Goal: Navigation & Orientation: Find specific page/section

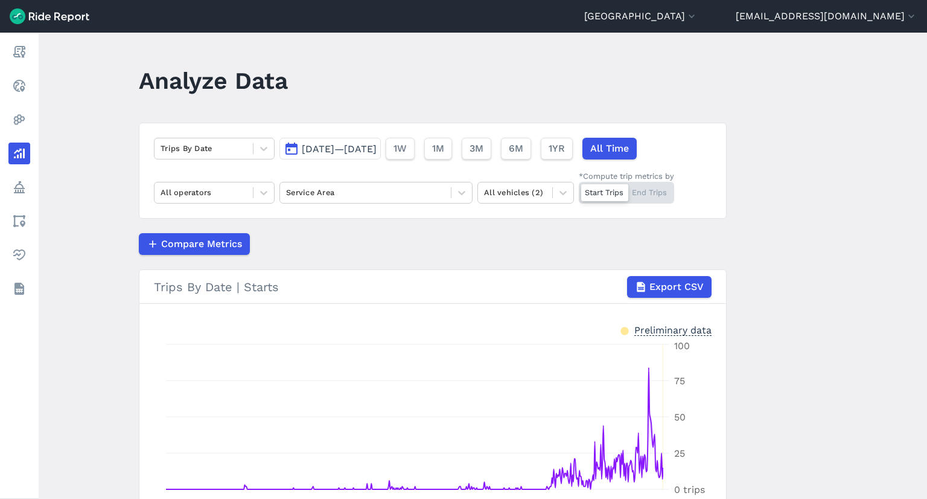
scroll to position [112, 0]
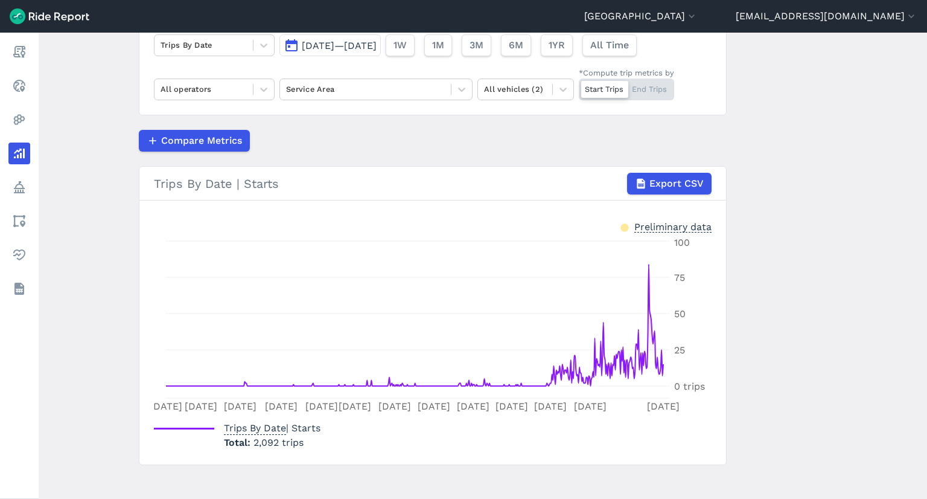
scroll to position [112, 0]
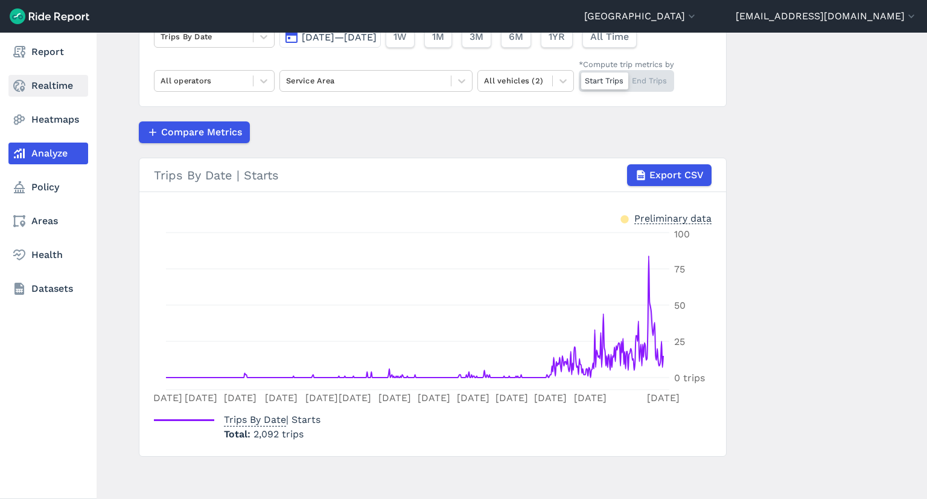
click at [50, 80] on link "Realtime" at bounding box center [48, 86] width 80 height 22
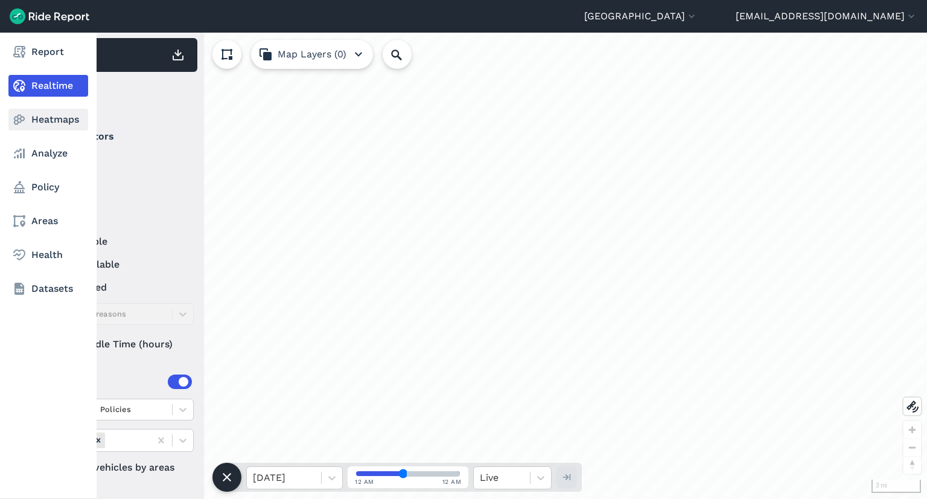
click at [60, 116] on link "Heatmaps" at bounding box center [48, 120] width 80 height 22
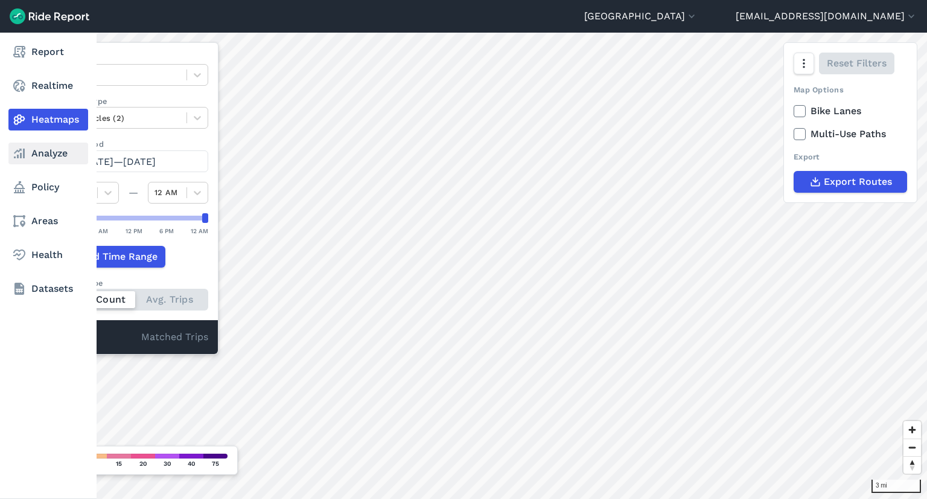
click at [69, 144] on link "Analyze" at bounding box center [48, 153] width 80 height 22
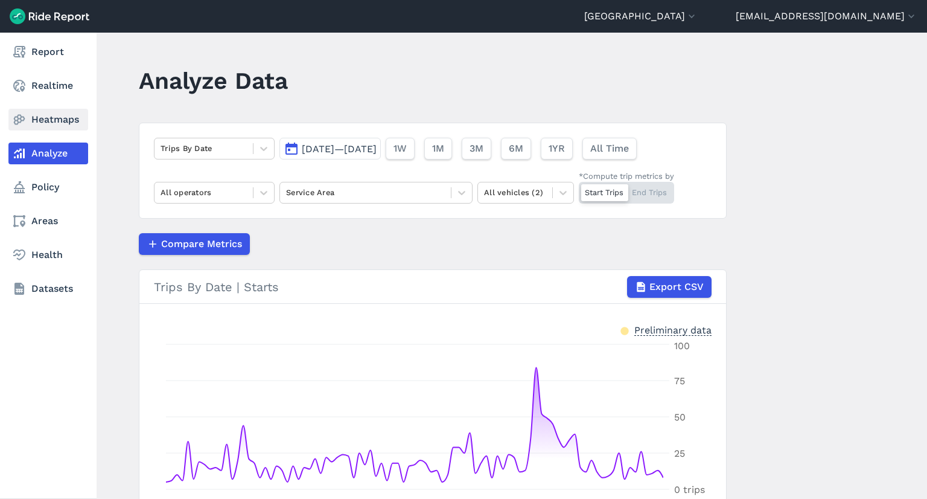
click at [76, 113] on link "Heatmaps" at bounding box center [48, 120] width 80 height 22
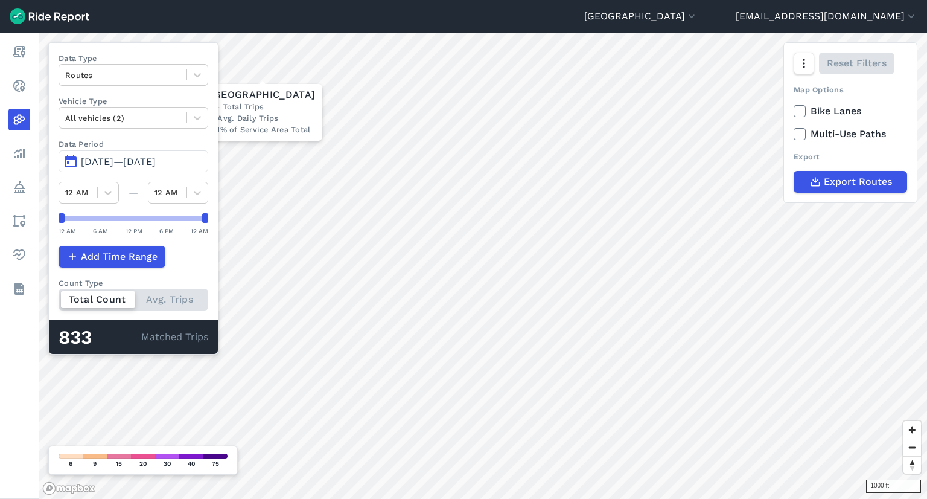
click at [171, 315] on div "Data Type Routes Vehicle Type All vehicles (2) Data Period May 12, 2025—[DATE] …" at bounding box center [133, 198] width 170 height 312
drag, startPoint x: 166, startPoint y: 309, endPoint x: 147, endPoint y: 301, distance: 20.9
click at [147, 301] on div "Total Count Avg. Trips" at bounding box center [134, 300] width 150 height 22
click at [59, 296] on input "Count Type Total Count Avg. Trips" at bounding box center [59, 293] width 0 height 8
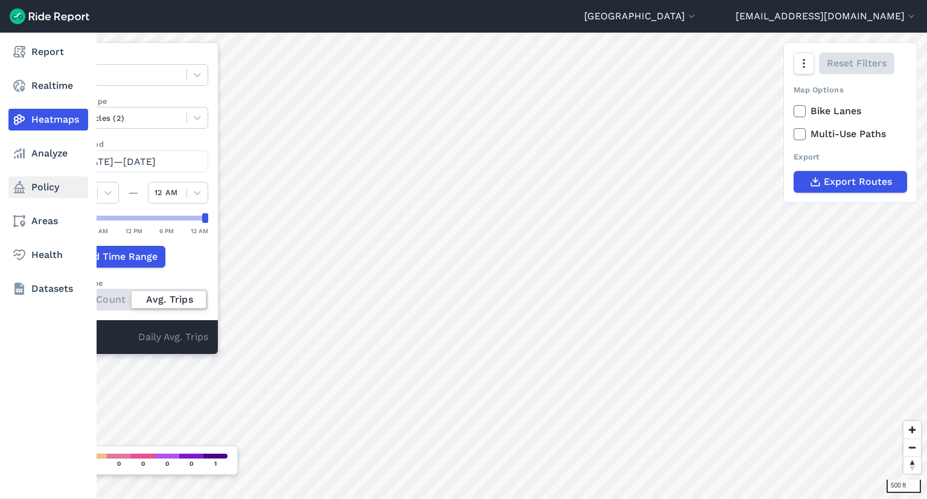
click at [28, 182] on link "Policy" at bounding box center [48, 187] width 80 height 22
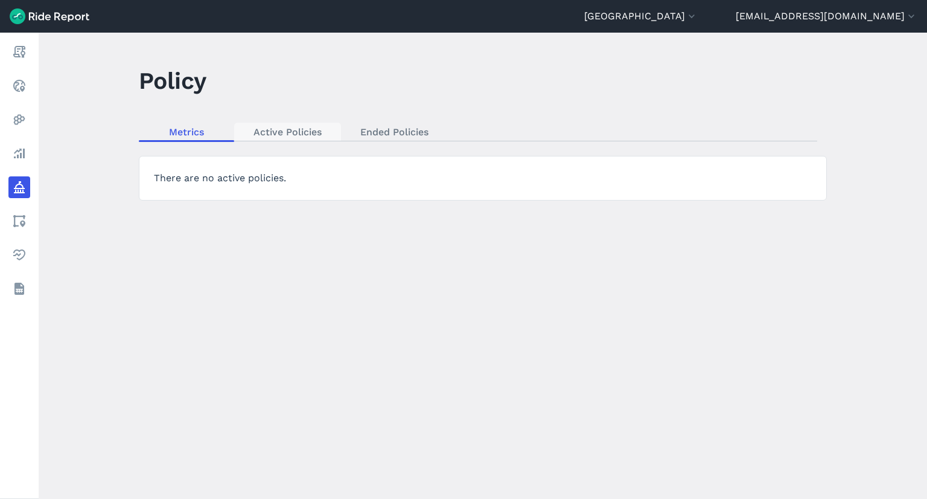
click at [328, 139] on link "Active Policies" at bounding box center [287, 132] width 107 height 18
click at [376, 124] on link "Ended Policies" at bounding box center [394, 132] width 107 height 18
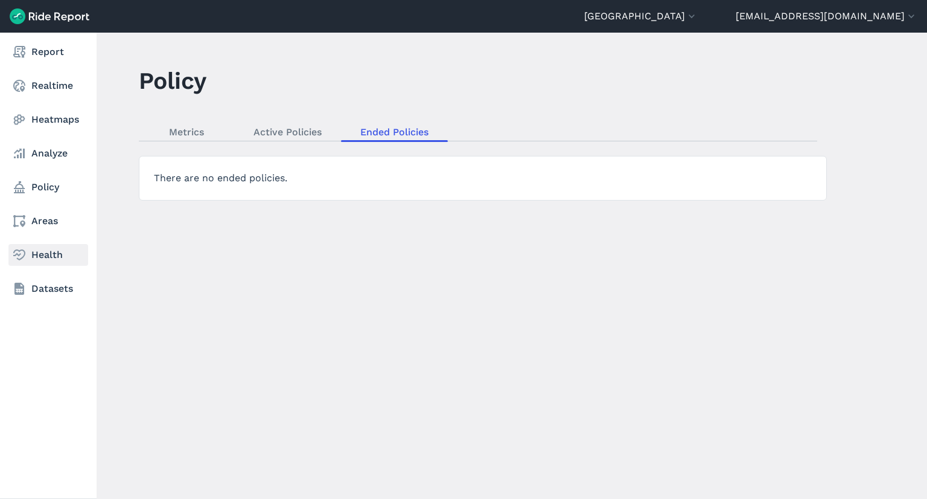
click at [53, 254] on link "Health" at bounding box center [48, 255] width 80 height 22
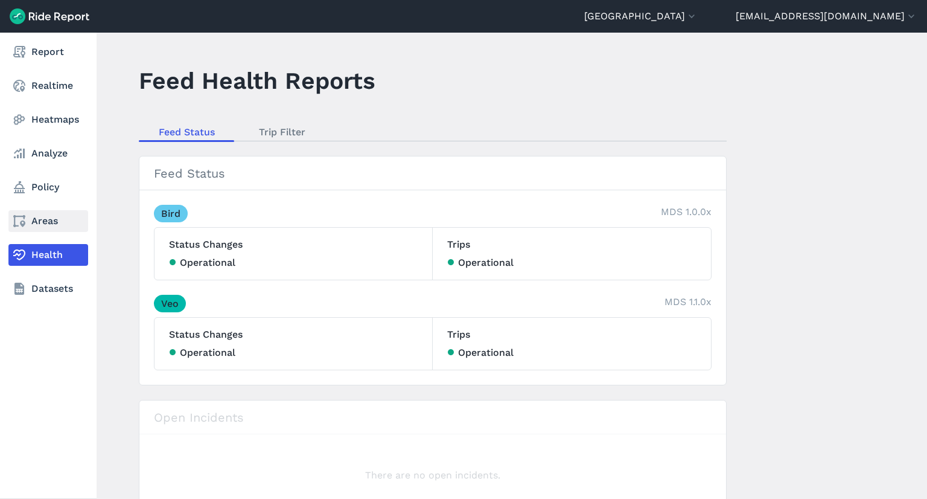
click at [51, 219] on link "Areas" at bounding box center [48, 221] width 80 height 22
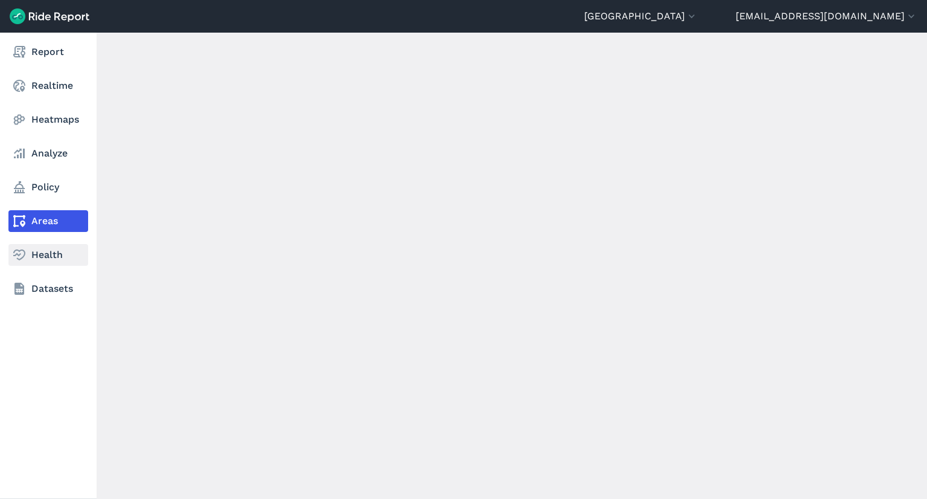
click at [58, 249] on link "Health" at bounding box center [48, 255] width 80 height 22
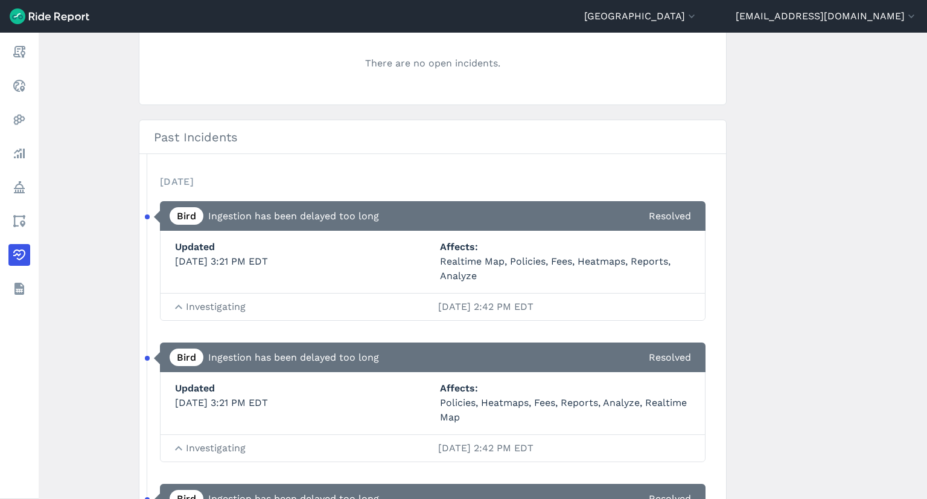
scroll to position [531, 0]
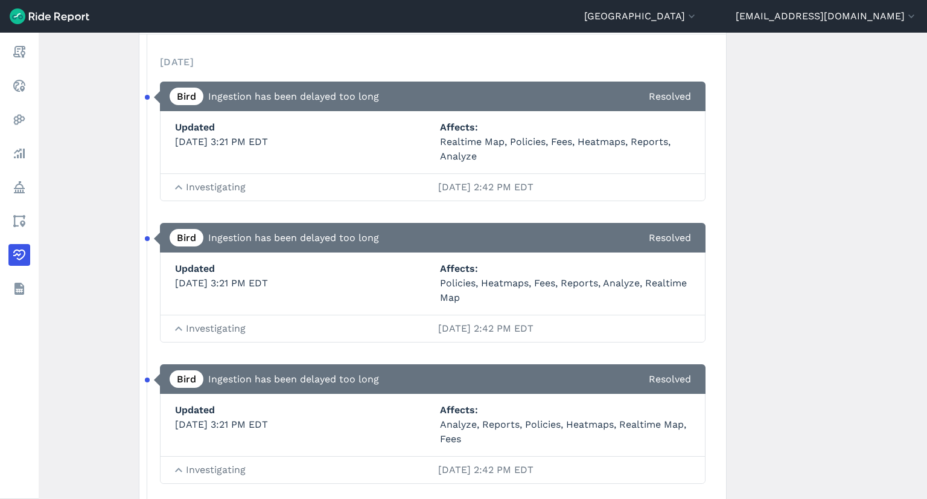
click at [191, 184] on span "Investigating [DATE] 2:42 PM EDT" at bounding box center [438, 187] width 505 height 14
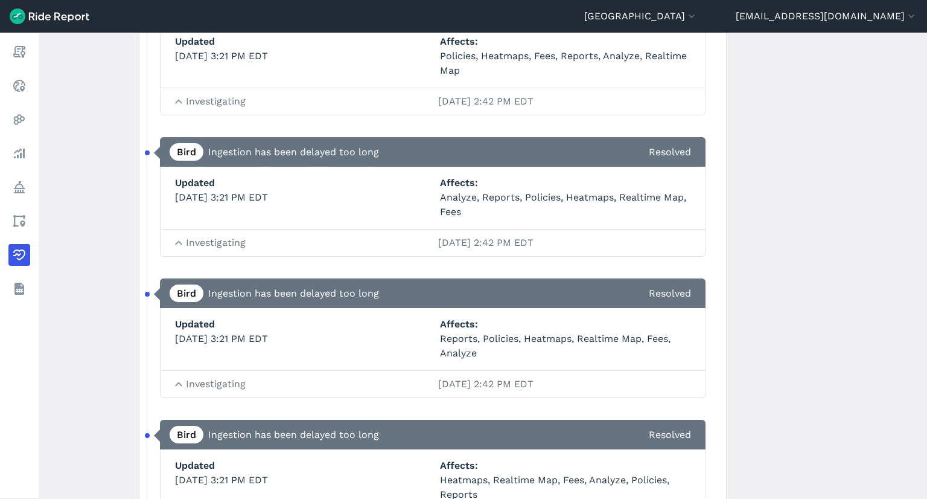
scroll to position [816, 0]
click at [177, 149] on link "Bird" at bounding box center [187, 152] width 34 height 18
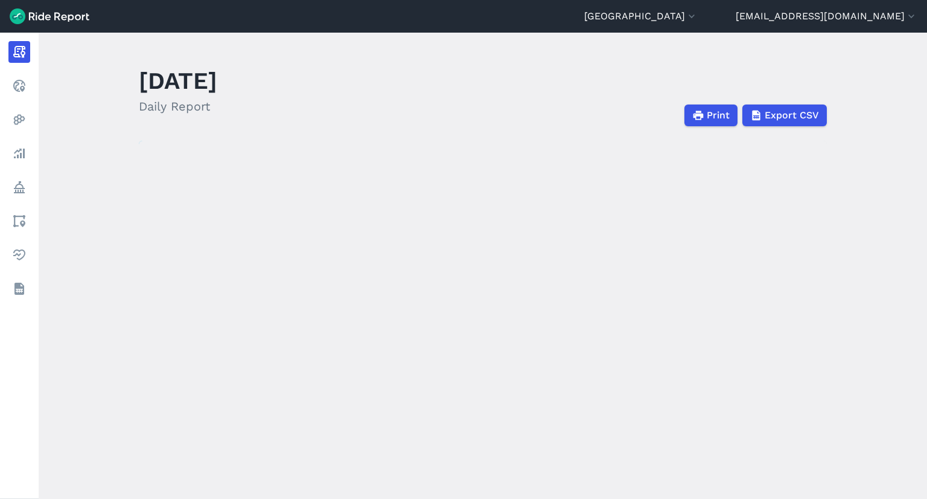
drag, startPoint x: 177, startPoint y: 149, endPoint x: 212, endPoint y: 234, distance: 92.0
click at [212, 234] on div "loading" at bounding box center [483, 412] width 688 height 543
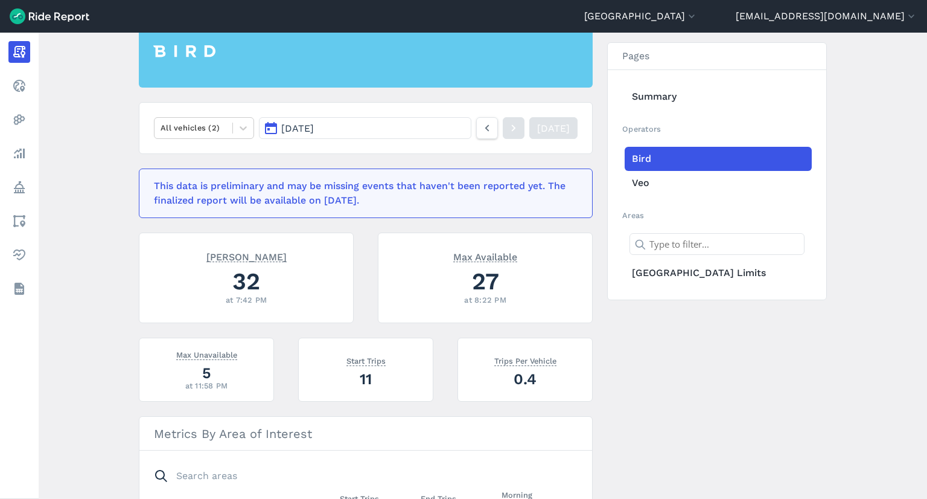
scroll to position [103, 0]
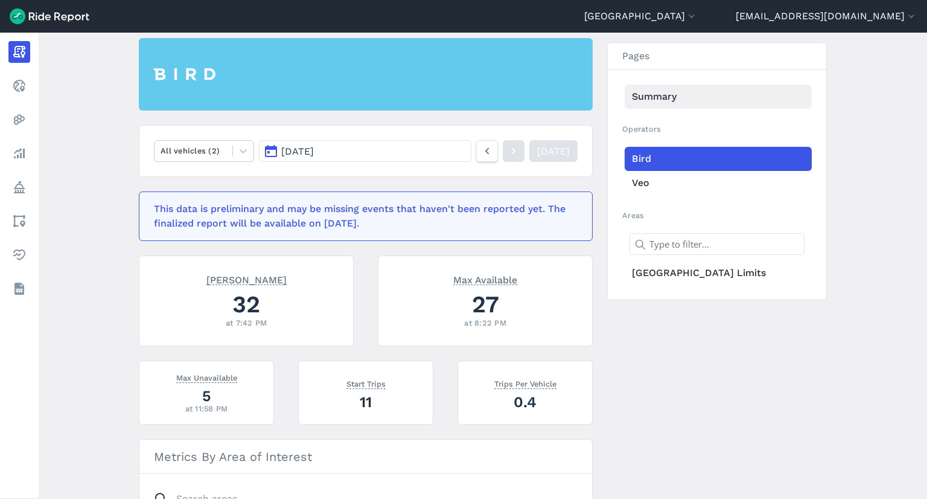
click at [645, 99] on link "Summary" at bounding box center [718, 97] width 187 height 24
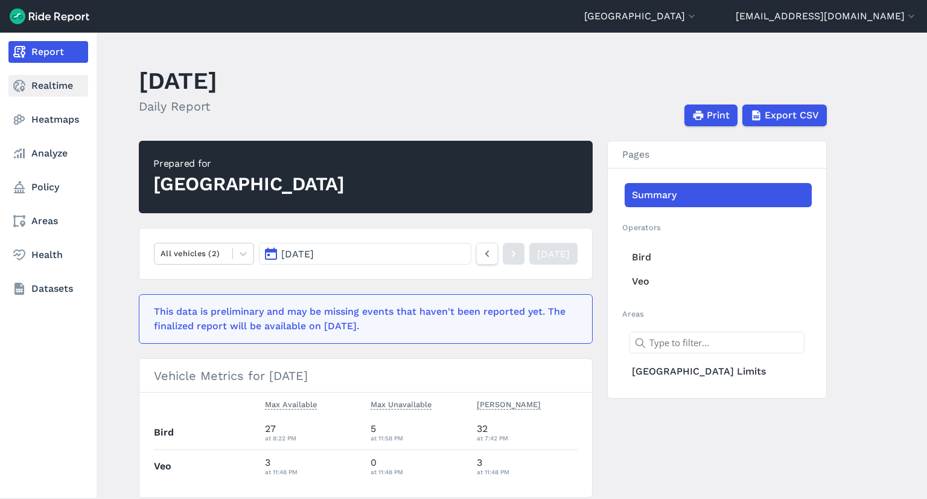
click at [37, 84] on link "Realtime" at bounding box center [48, 86] width 80 height 22
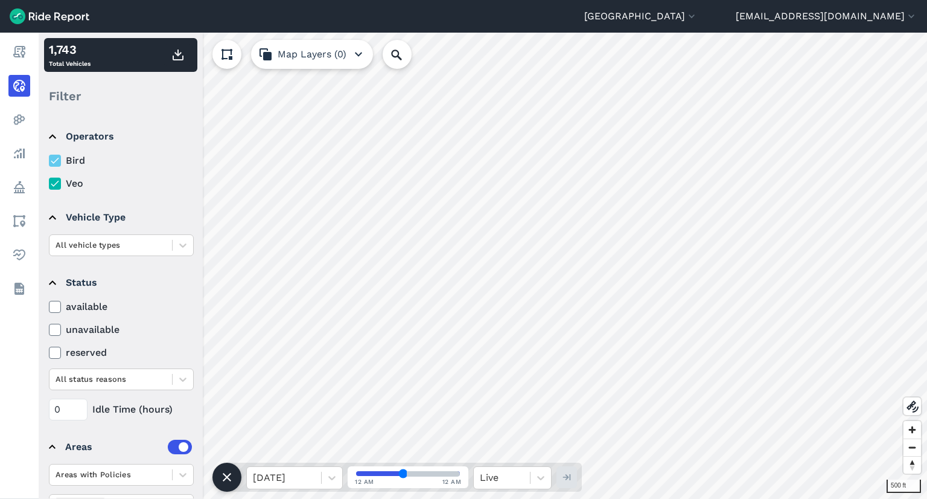
click at [56, 308] on icon at bounding box center [55, 307] width 11 height 12
click at [49, 307] on input "available" at bounding box center [49, 303] width 0 height 8
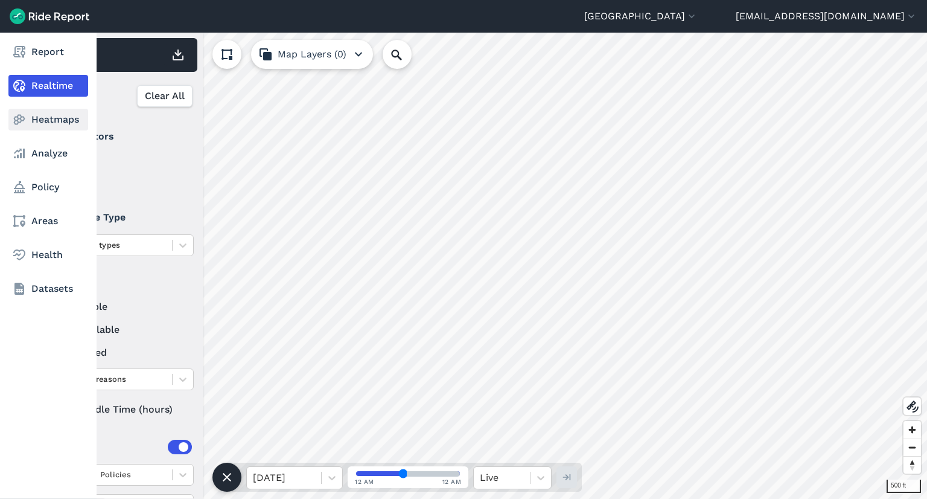
click at [16, 113] on icon at bounding box center [19, 119] width 14 height 14
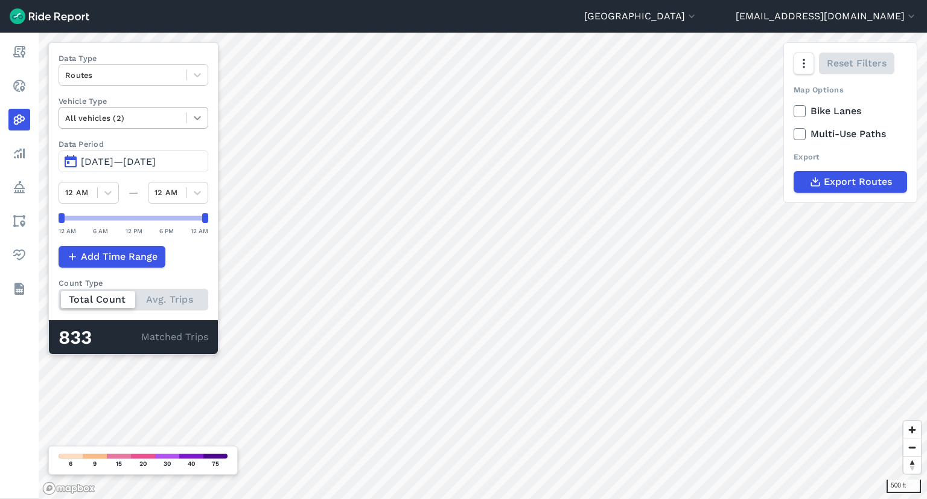
click at [197, 119] on icon at bounding box center [197, 119] width 7 height 4
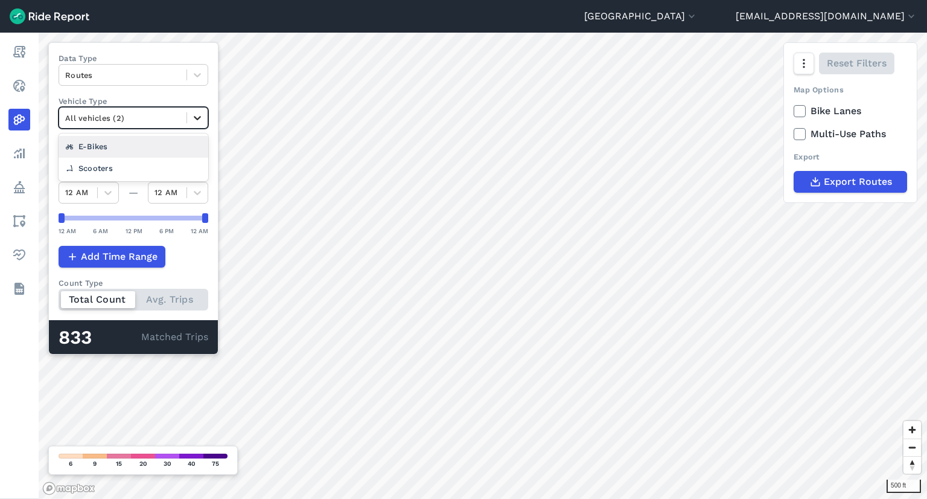
click at [199, 121] on icon at bounding box center [197, 118] width 12 height 12
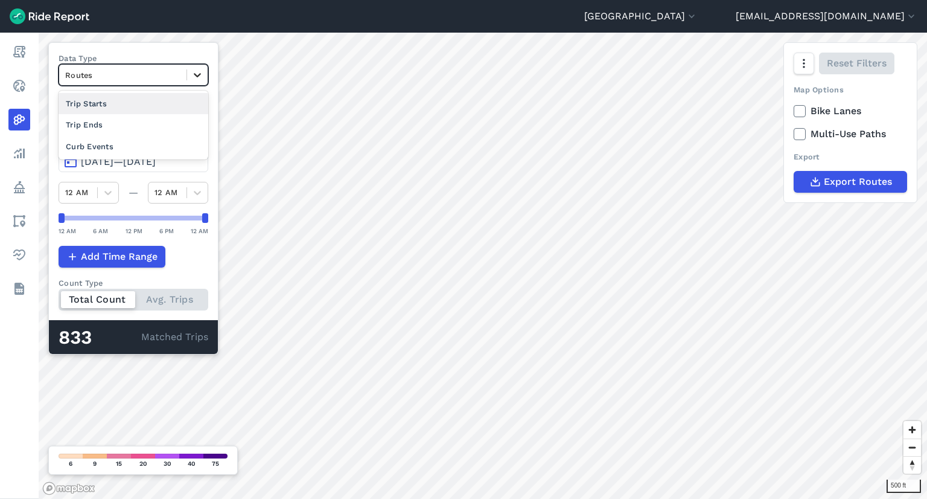
click at [196, 75] on icon at bounding box center [197, 75] width 7 height 4
click at [174, 123] on div "Trip Ends" at bounding box center [134, 124] width 150 height 21
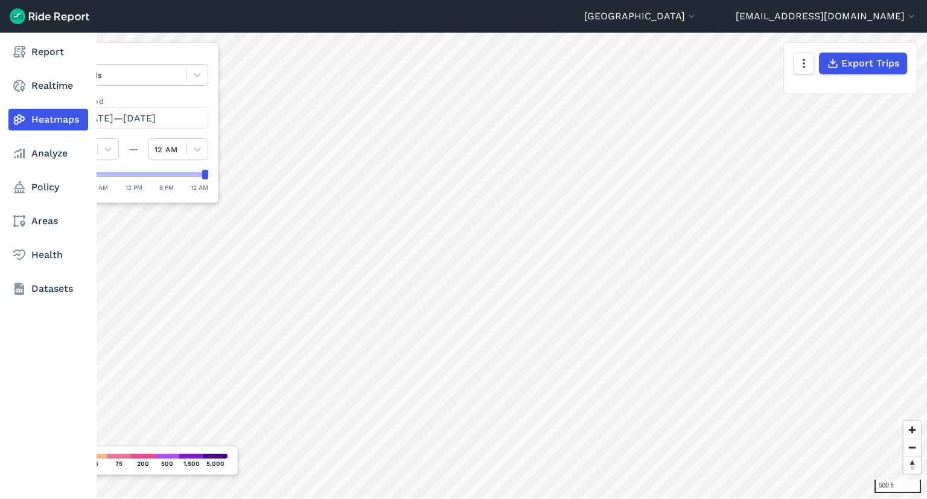
click at [58, 174] on nav "Report Realtime Heatmaps Analyze Policy Areas Health Datasets" at bounding box center [48, 170] width 97 height 275
click at [58, 179] on link "Policy" at bounding box center [48, 187] width 80 height 22
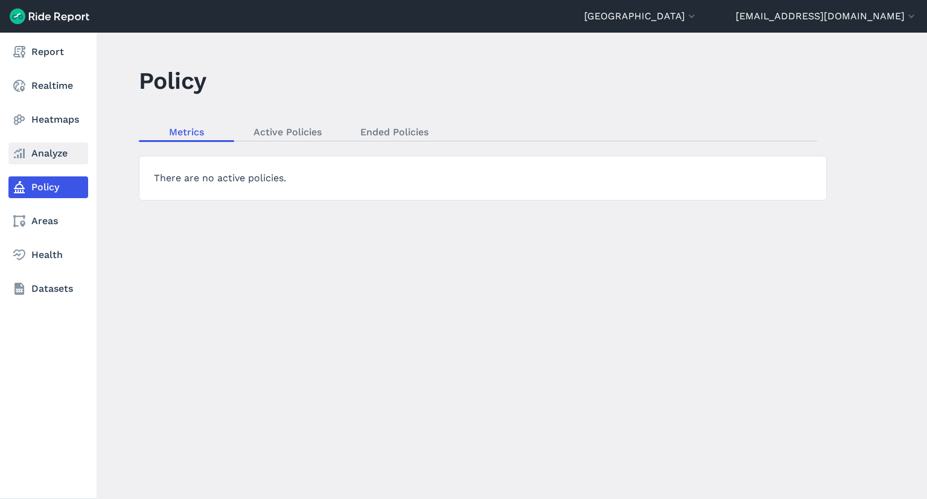
click at [67, 161] on link "Analyze" at bounding box center [48, 153] width 80 height 22
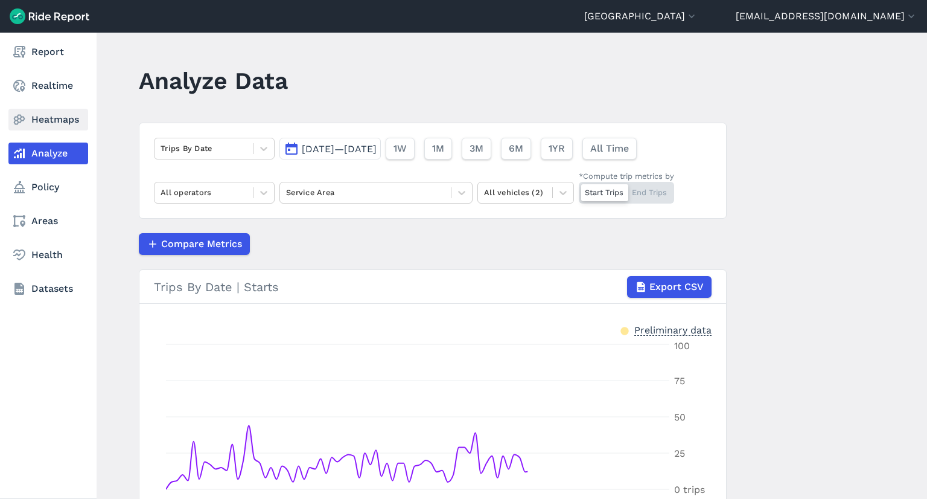
click at [70, 124] on link "Heatmaps" at bounding box center [48, 120] width 80 height 22
